Goal: Task Accomplishment & Management: Manage account settings

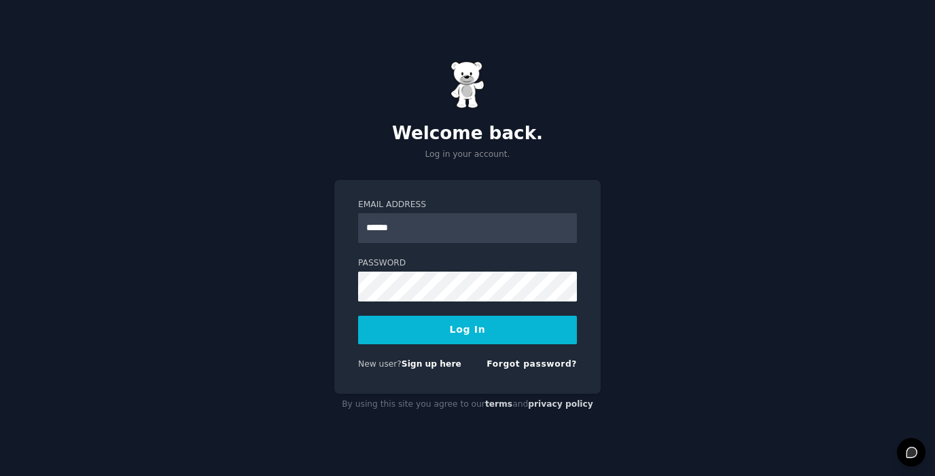
type input "**********"
click at [358, 316] on button "Log In" at bounding box center [467, 330] width 219 height 29
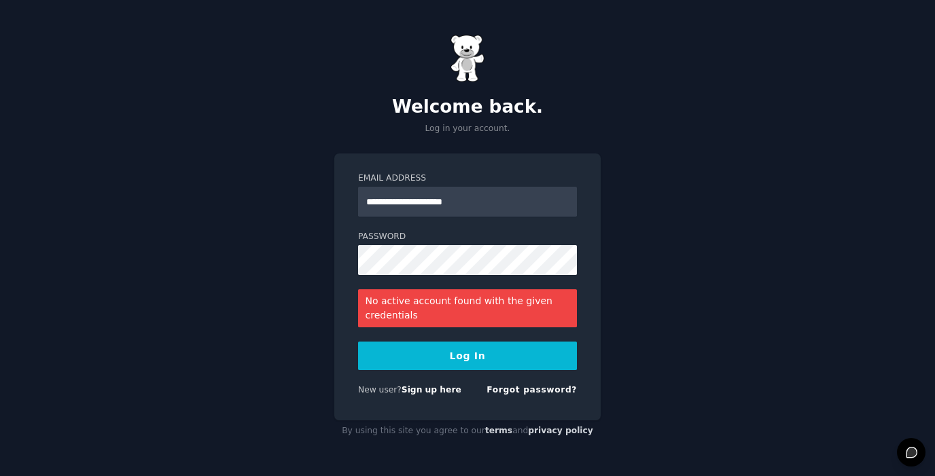
click at [495, 416] on div "**********" at bounding box center [467, 287] width 266 height 267
click at [446, 313] on div "No active account found with the given credentials" at bounding box center [467, 308] width 219 height 38
click at [450, 357] on button "Log In" at bounding box center [467, 356] width 219 height 29
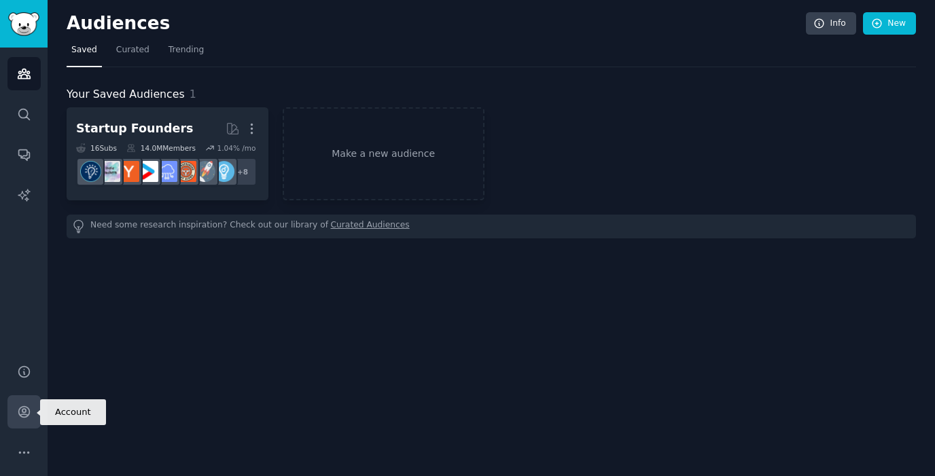
click at [24, 415] on icon "Sidebar" at bounding box center [24, 412] width 14 height 14
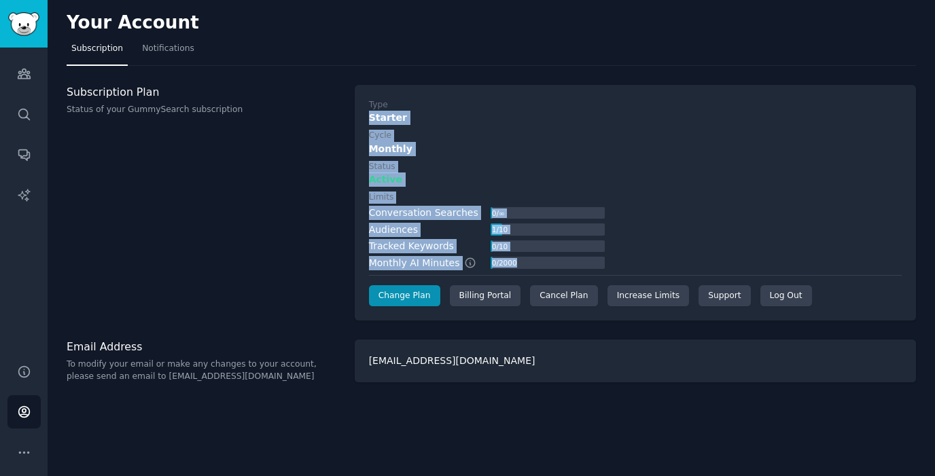
drag, startPoint x: 371, startPoint y: 117, endPoint x: 490, endPoint y: 274, distance: 197.4
click at [490, 274] on div "Type Starter Cycle Monthly Status Active Limits Conversation Searches 0 / ∞ Aud…" at bounding box center [635, 203] width 533 height 208
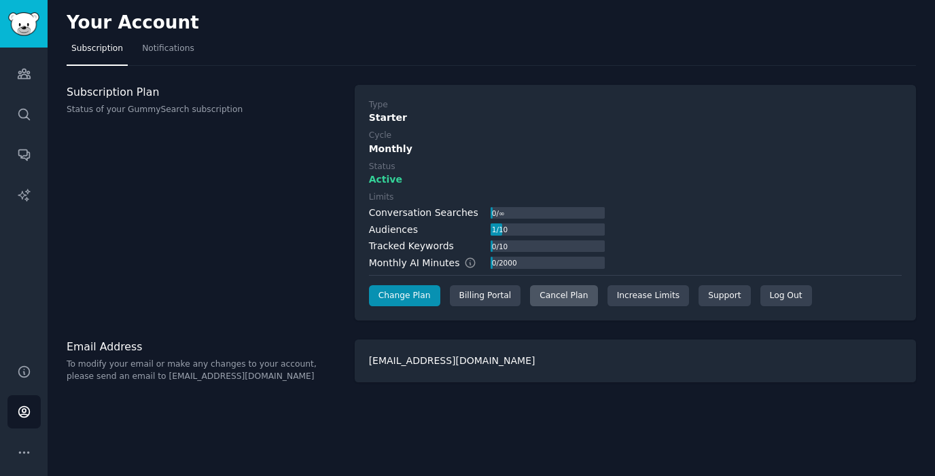
click at [566, 293] on div "Cancel Plan" at bounding box center [563, 296] width 67 height 22
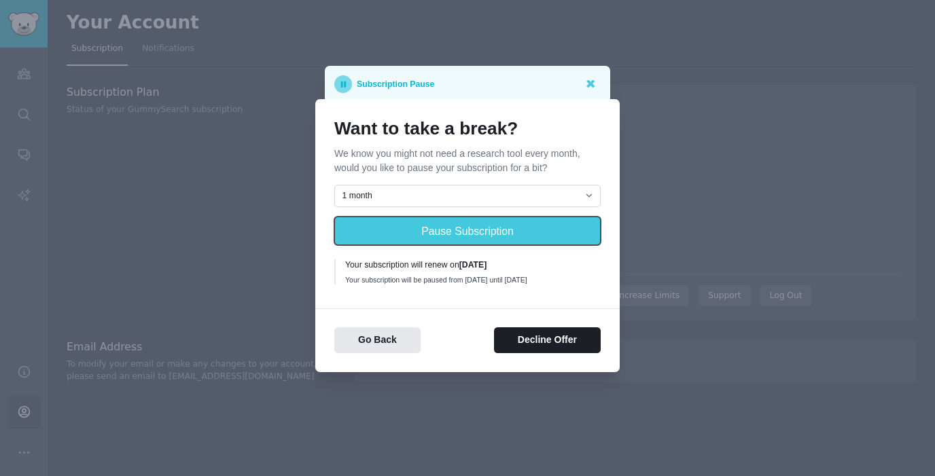
click at [520, 219] on button "Pause Subscription" at bounding box center [467, 231] width 266 height 29
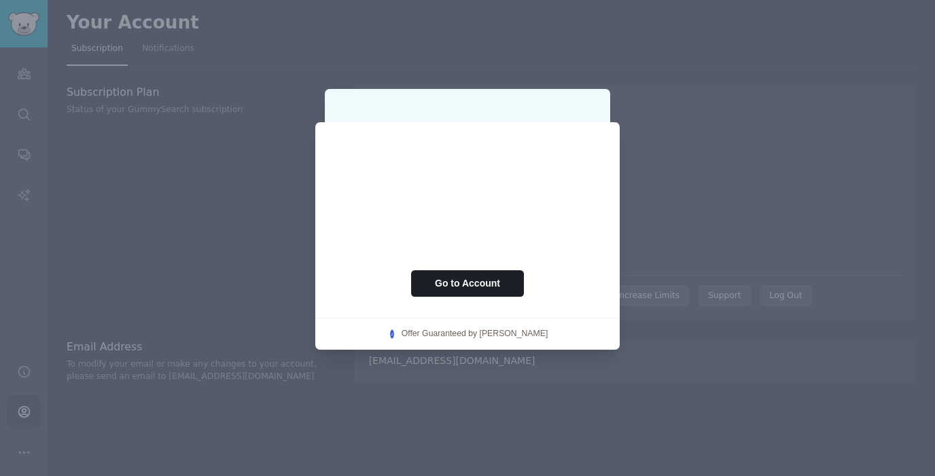
click at [589, 126] on div "Pausing subscription... This will just take a second. Go to Account Offer Guara…" at bounding box center [467, 236] width 304 height 228
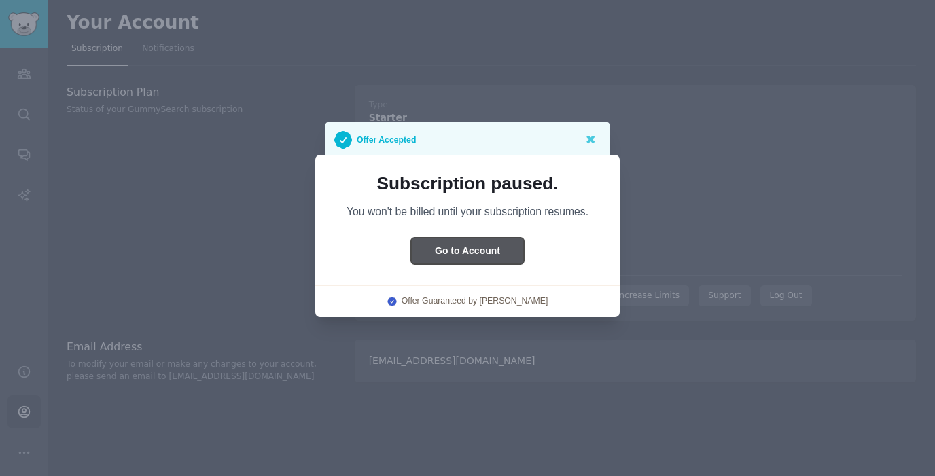
click at [495, 252] on button "Go to Account" at bounding box center [467, 251] width 113 height 26
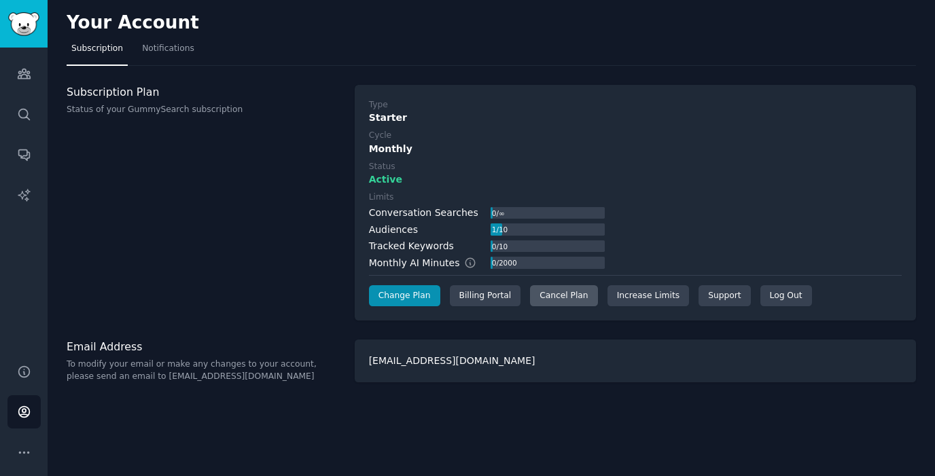
click at [574, 302] on div "Cancel Plan" at bounding box center [563, 296] width 67 height 22
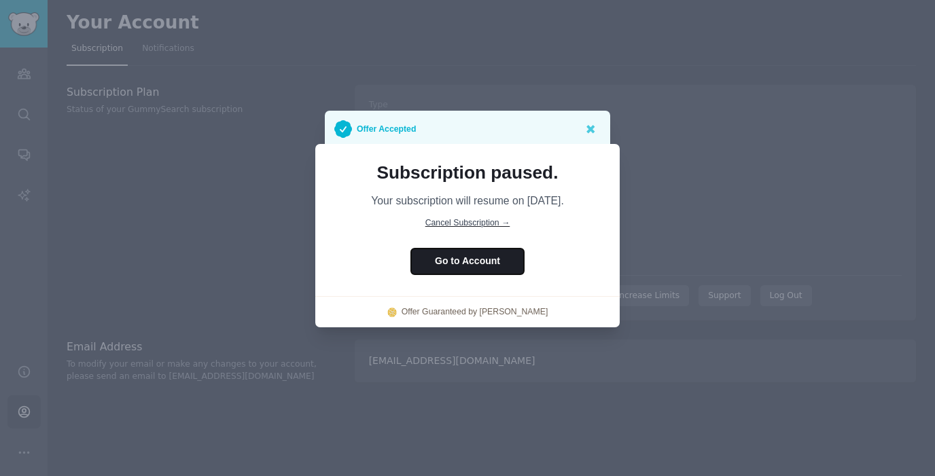
drag, startPoint x: 475, startPoint y: 264, endPoint x: 455, endPoint y: 223, distance: 45.3
click at [455, 223] on div "Subscription paused. Your subscription will resume on 11/13/2025. Cancel Subscr…" at bounding box center [467, 236] width 304 height 184
click at [455, 223] on span "Cancel Subscription →" at bounding box center [467, 223] width 85 height 10
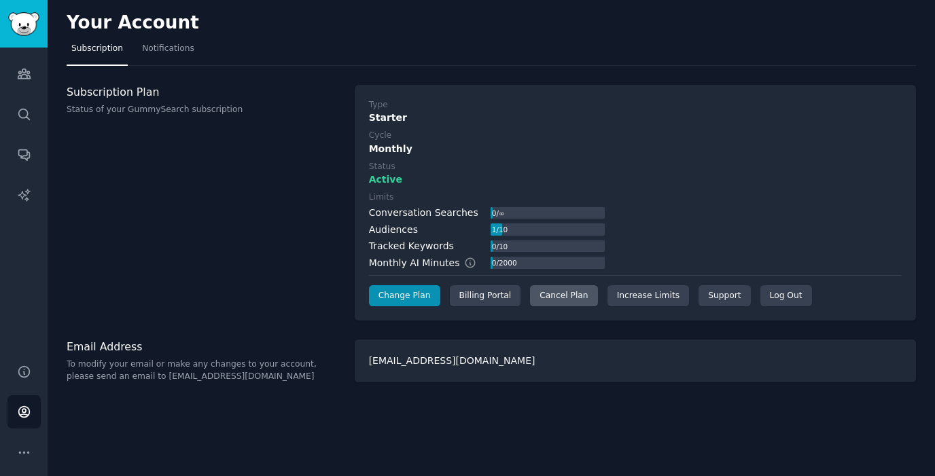
click at [560, 298] on div "Cancel Plan" at bounding box center [563, 296] width 67 height 22
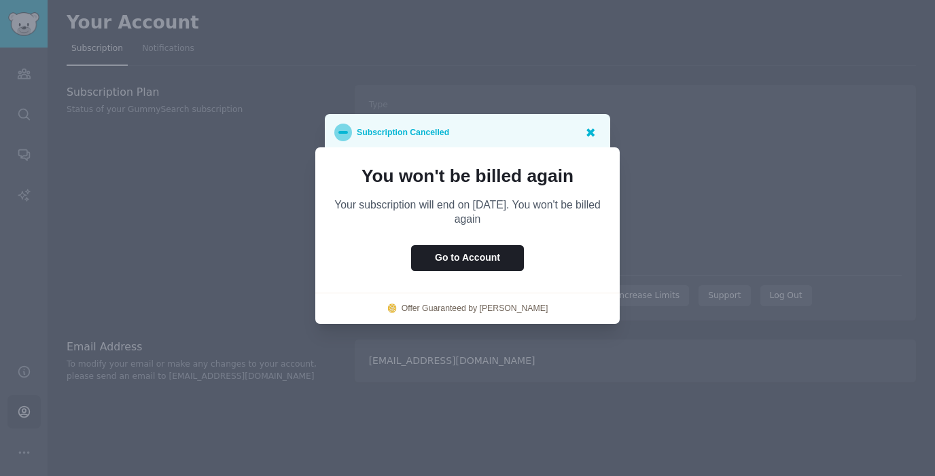
click at [586, 130] on icon at bounding box center [590, 132] width 14 height 14
